Goal: Task Accomplishment & Management: Complete application form

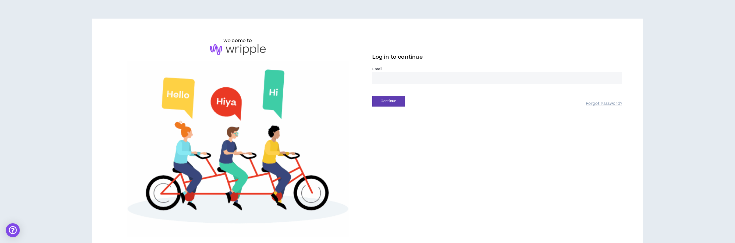
click at [394, 77] on input "email" at bounding box center [497, 78] width 250 height 12
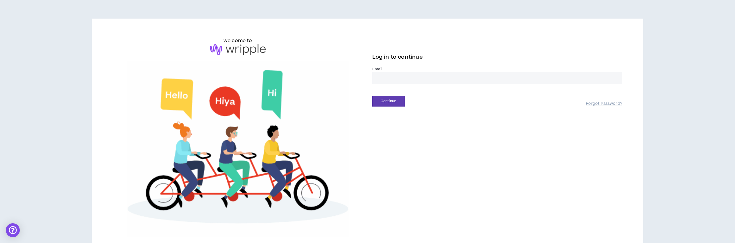
type input "**********"
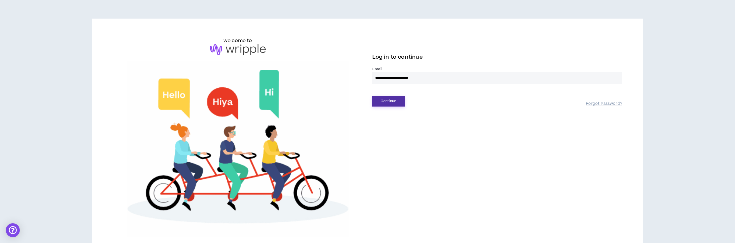
click at [390, 101] on button "Continue" at bounding box center [388, 101] width 33 height 11
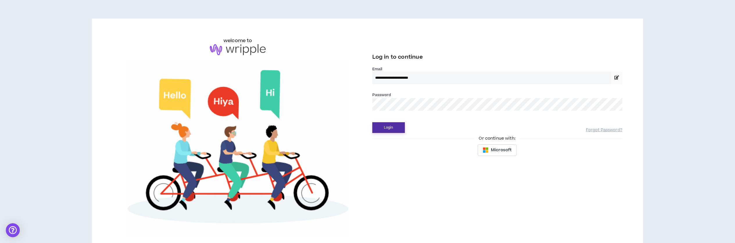
click at [393, 130] on button "Login" at bounding box center [388, 127] width 33 height 11
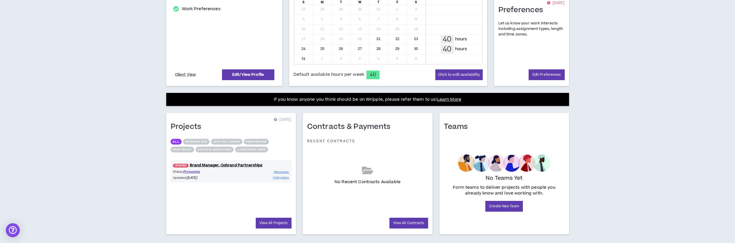
scroll to position [159, 0]
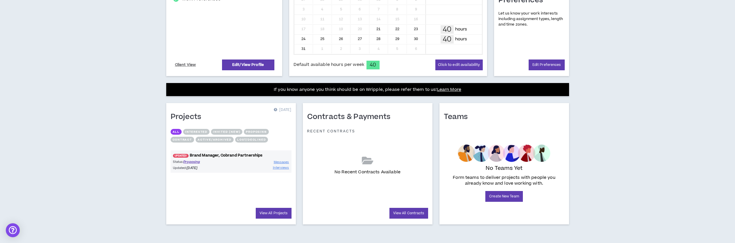
click at [229, 154] on link "UPDATED! Brand Manager, Cobrand Partnerships" at bounding box center [231, 156] width 121 height 6
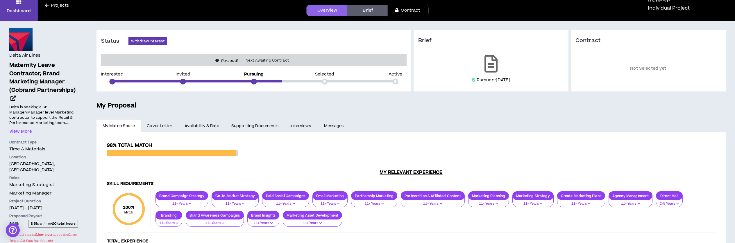
scroll to position [35, 0]
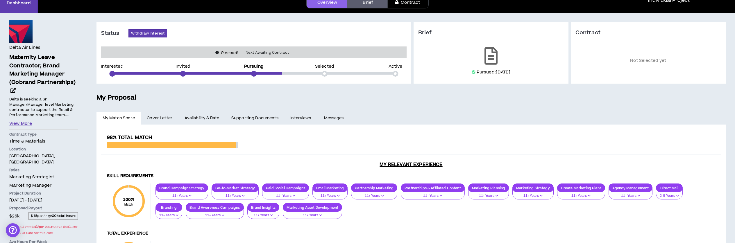
click at [27, 125] on button "View More" at bounding box center [20, 124] width 23 height 6
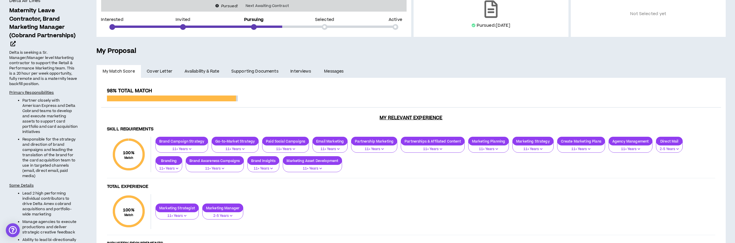
scroll to position [86, 0]
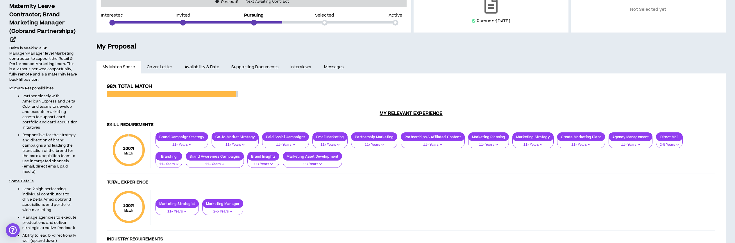
click at [162, 63] on link "Cover Letter" at bounding box center [159, 67] width 37 height 13
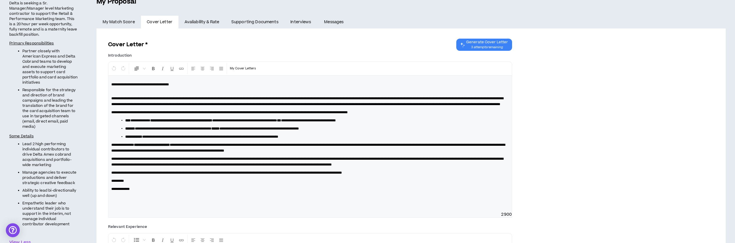
scroll to position [133, 0]
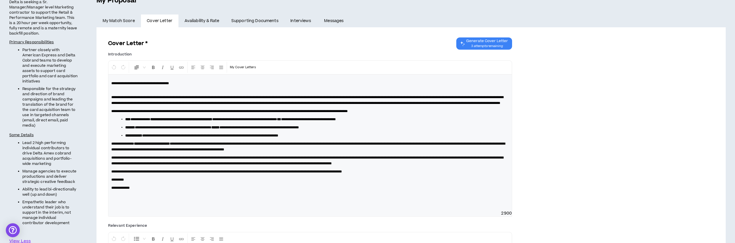
click at [195, 22] on link "Availability & Rate" at bounding box center [201, 21] width 47 height 13
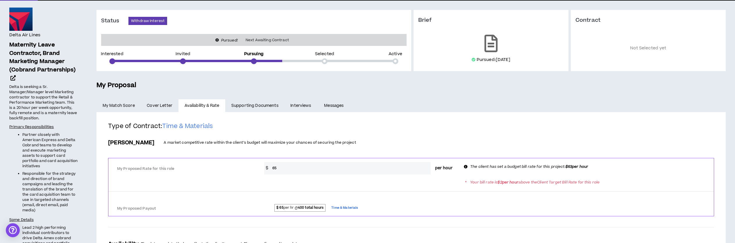
scroll to position [46, 0]
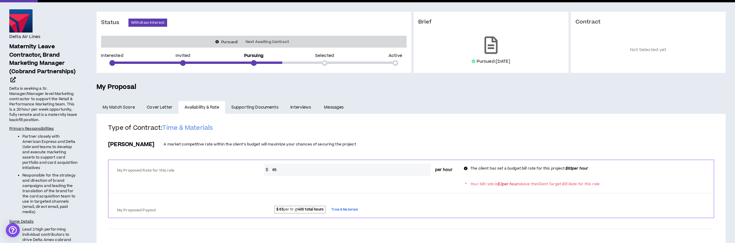
click at [255, 104] on link "Supporting Documents" at bounding box center [254, 107] width 59 height 13
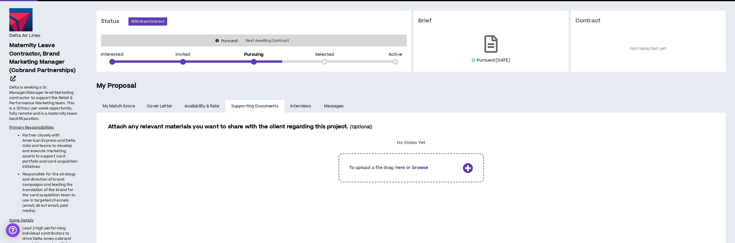
scroll to position [76, 0]
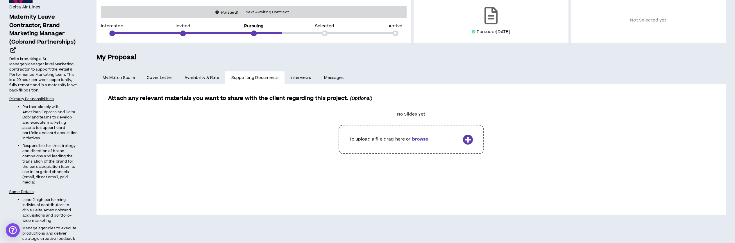
click at [302, 76] on link "Interviews" at bounding box center [301, 77] width 34 height 13
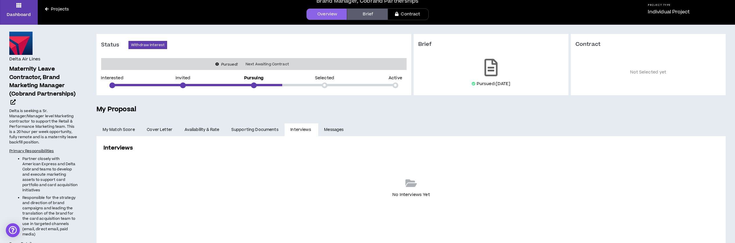
scroll to position [28, 0]
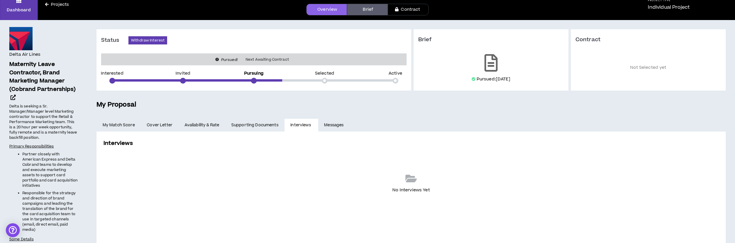
click at [330, 124] on link "Messages" at bounding box center [334, 125] width 33 height 13
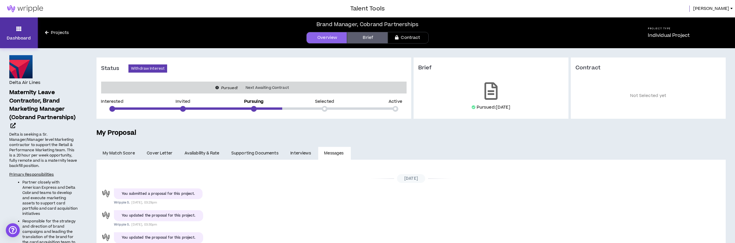
click at [19, 28] on icon at bounding box center [18, 29] width 5 height 8
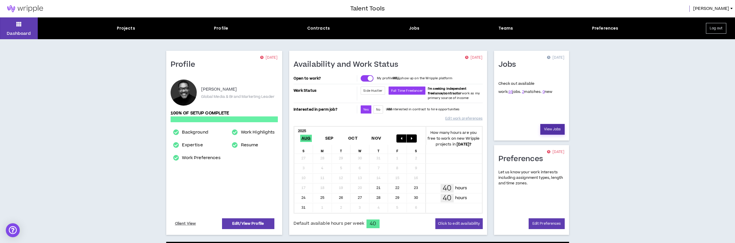
click at [552, 129] on link "View Jobs" at bounding box center [552, 129] width 24 height 11
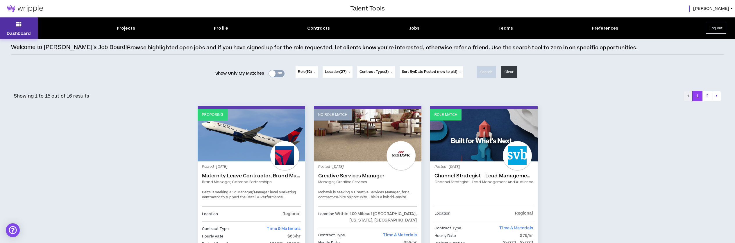
click at [16, 23] on icon at bounding box center [18, 24] width 5 height 8
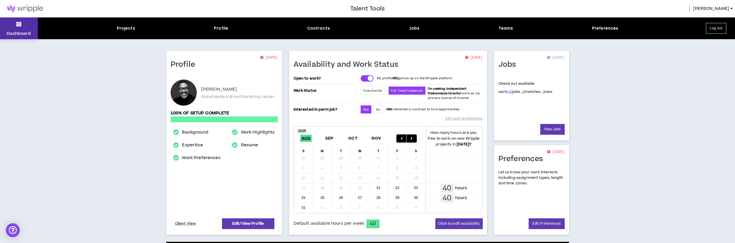
click at [22, 24] on button "Dashboard" at bounding box center [19, 28] width 38 height 22
click at [20, 24] on icon at bounding box center [18, 24] width 5 height 8
click at [19, 24] on icon at bounding box center [18, 24] width 5 height 8
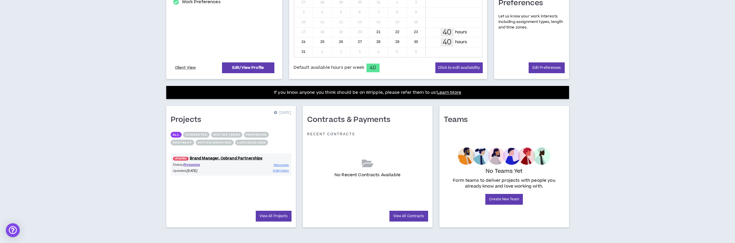
scroll to position [159, 0]
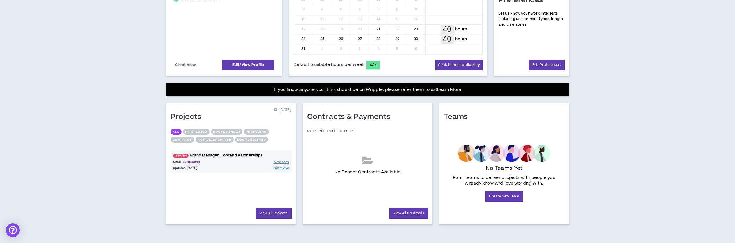
click at [237, 156] on link "UPDATED! Brand Manager, Cobrand Partnerships" at bounding box center [231, 156] width 121 height 6
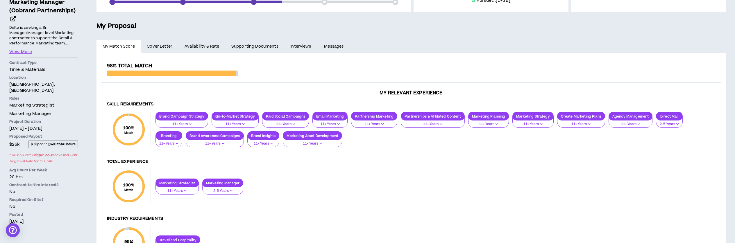
scroll to position [94, 0]
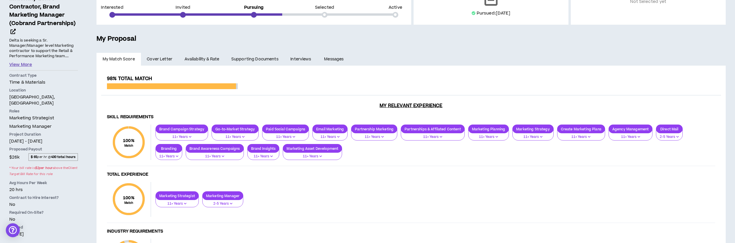
click at [16, 66] on button "View More" at bounding box center [20, 65] width 23 height 6
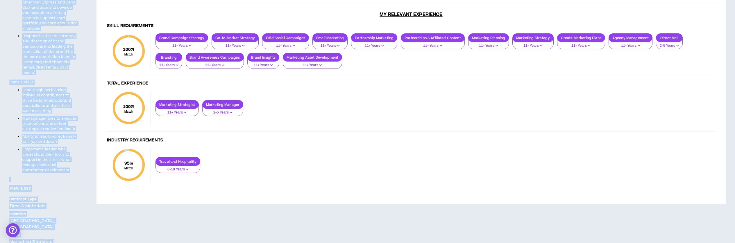
scroll to position [187, 0]
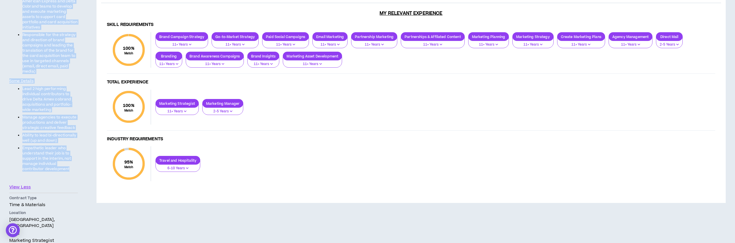
drag, startPoint x: 7, startPoint y: 32, endPoint x: 76, endPoint y: 175, distance: 158.4
click at [76, 175] on div "Delta Air Lines Maternity Leave Contractor, Brand Marketing Manager (Cobrand Pa…" at bounding box center [43, 114] width 87 height 505
copy div "Loremipsu Dolor Sitametcon, Adipi Elitseddo Eiusmod (Tempori Utlaboreetdo) Magn…"
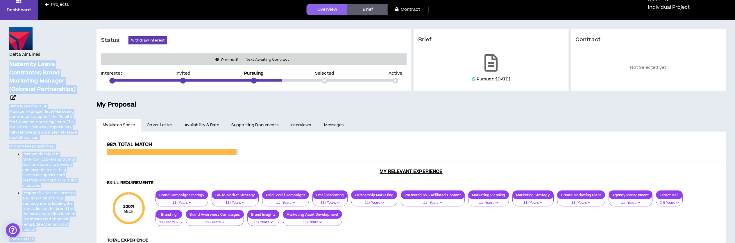
scroll to position [56, 0]
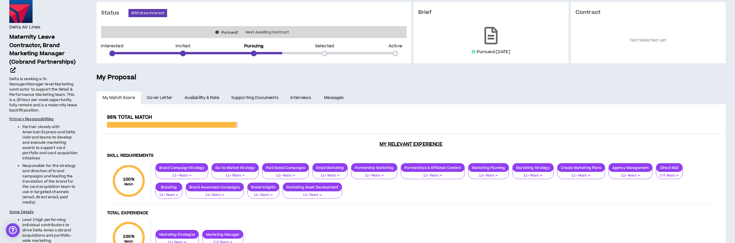
click at [333, 99] on link "Messages" at bounding box center [334, 98] width 33 height 13
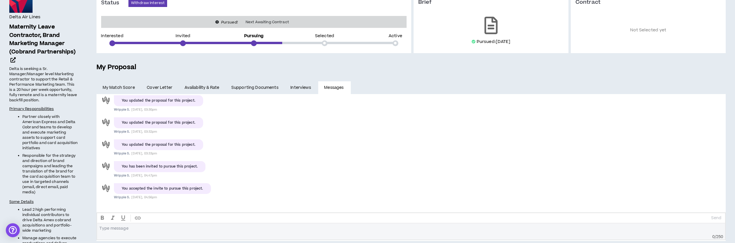
scroll to position [88, 0]
